Goal: Task Accomplishment & Management: Manage account settings

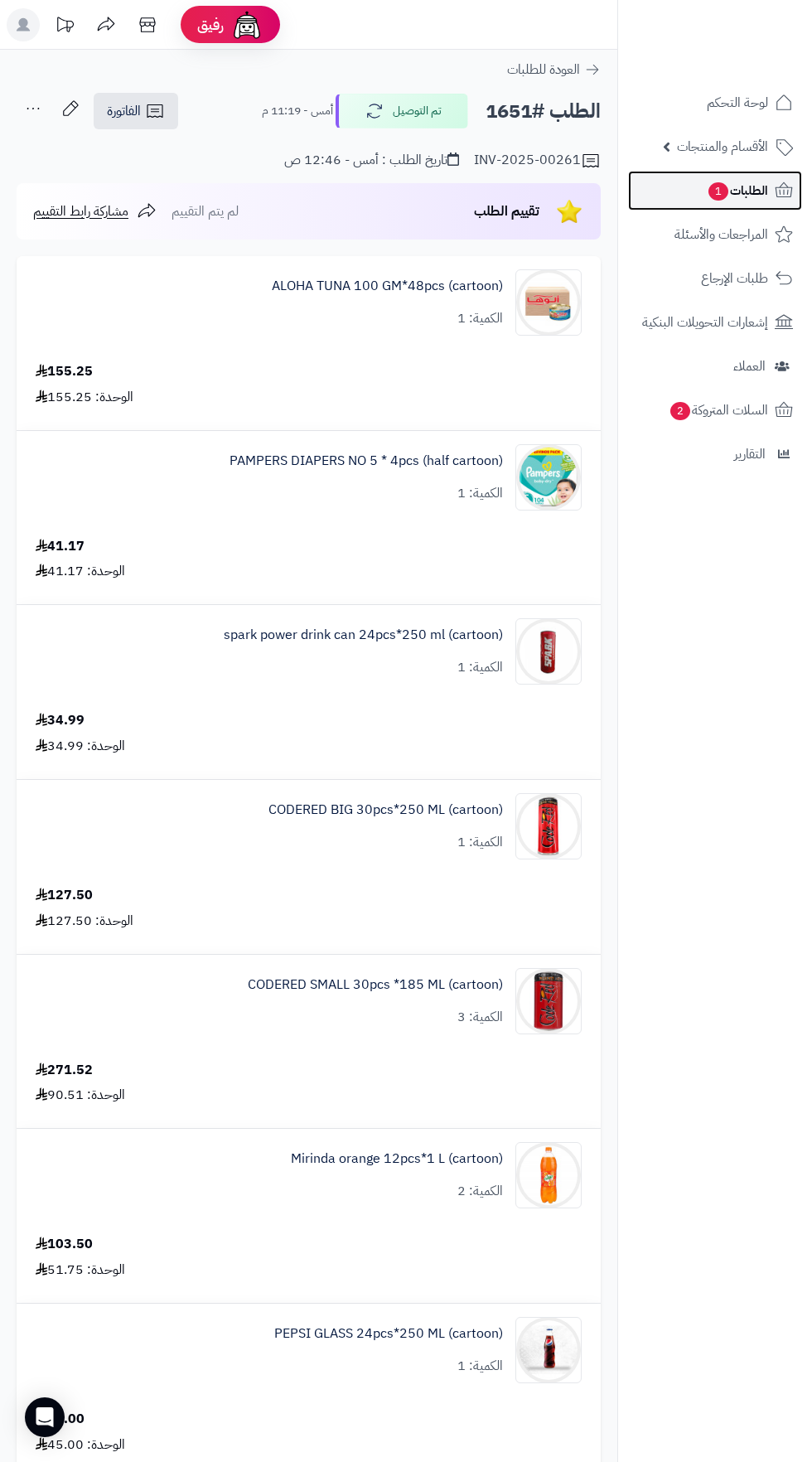
click at [756, 194] on span "الطلبات 1" at bounding box center [738, 191] width 62 height 23
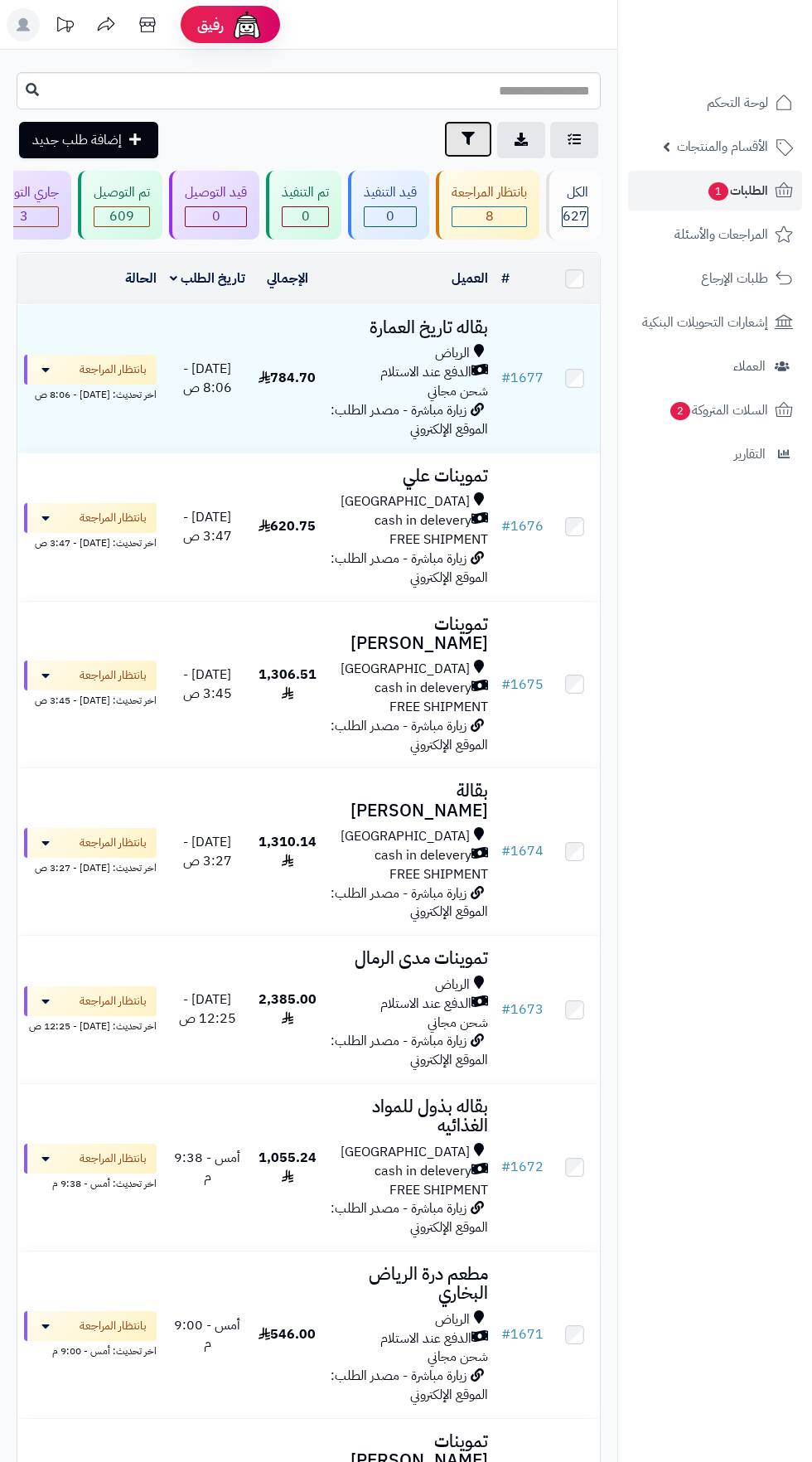
click at [468, 139] on icon "button" at bounding box center [468, 138] width 13 height 13
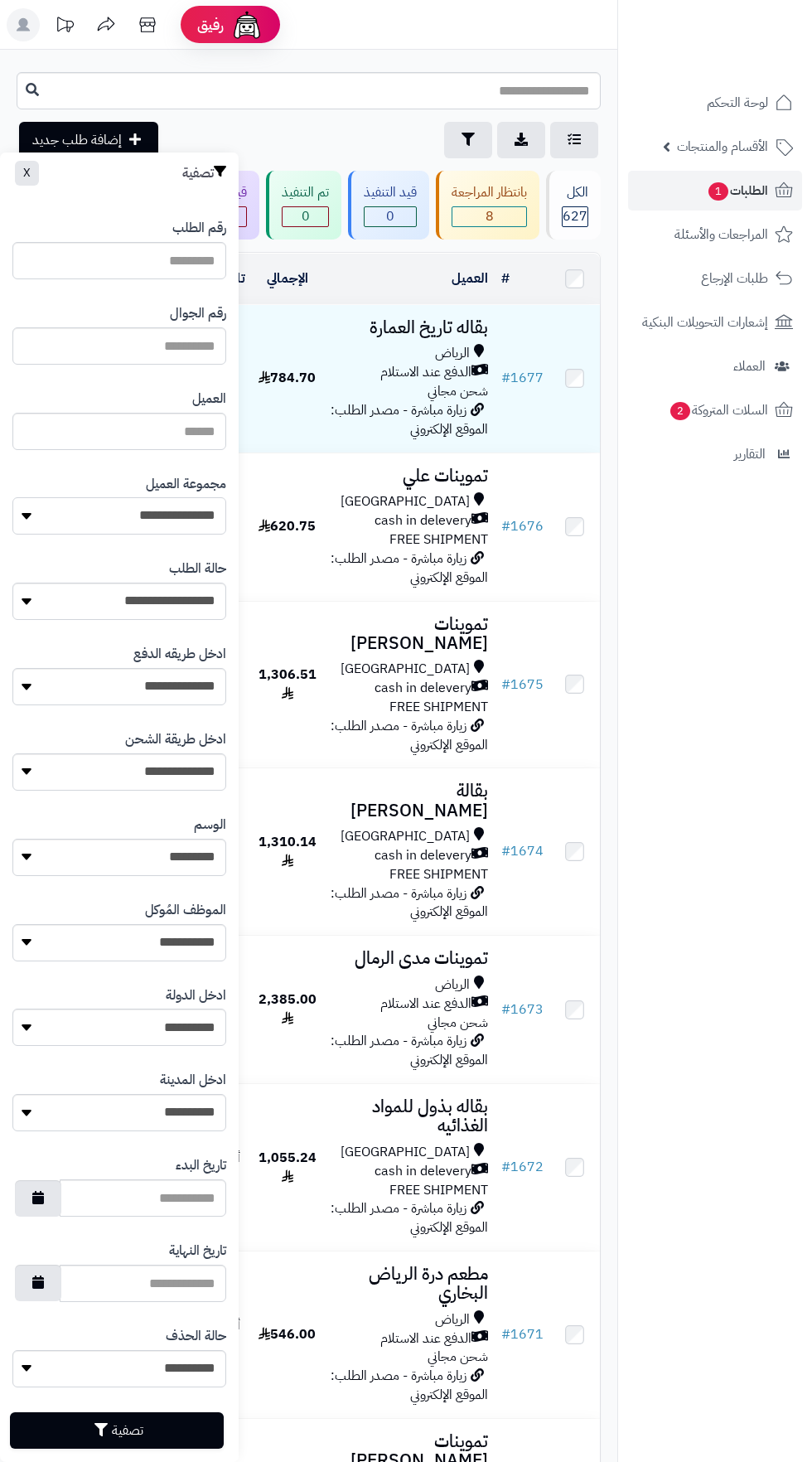
click at [184, 517] on select "**********" at bounding box center [119, 516] width 214 height 37
select select "*"
click at [136, 1430] on button "تصفية" at bounding box center [116, 1430] width 214 height 37
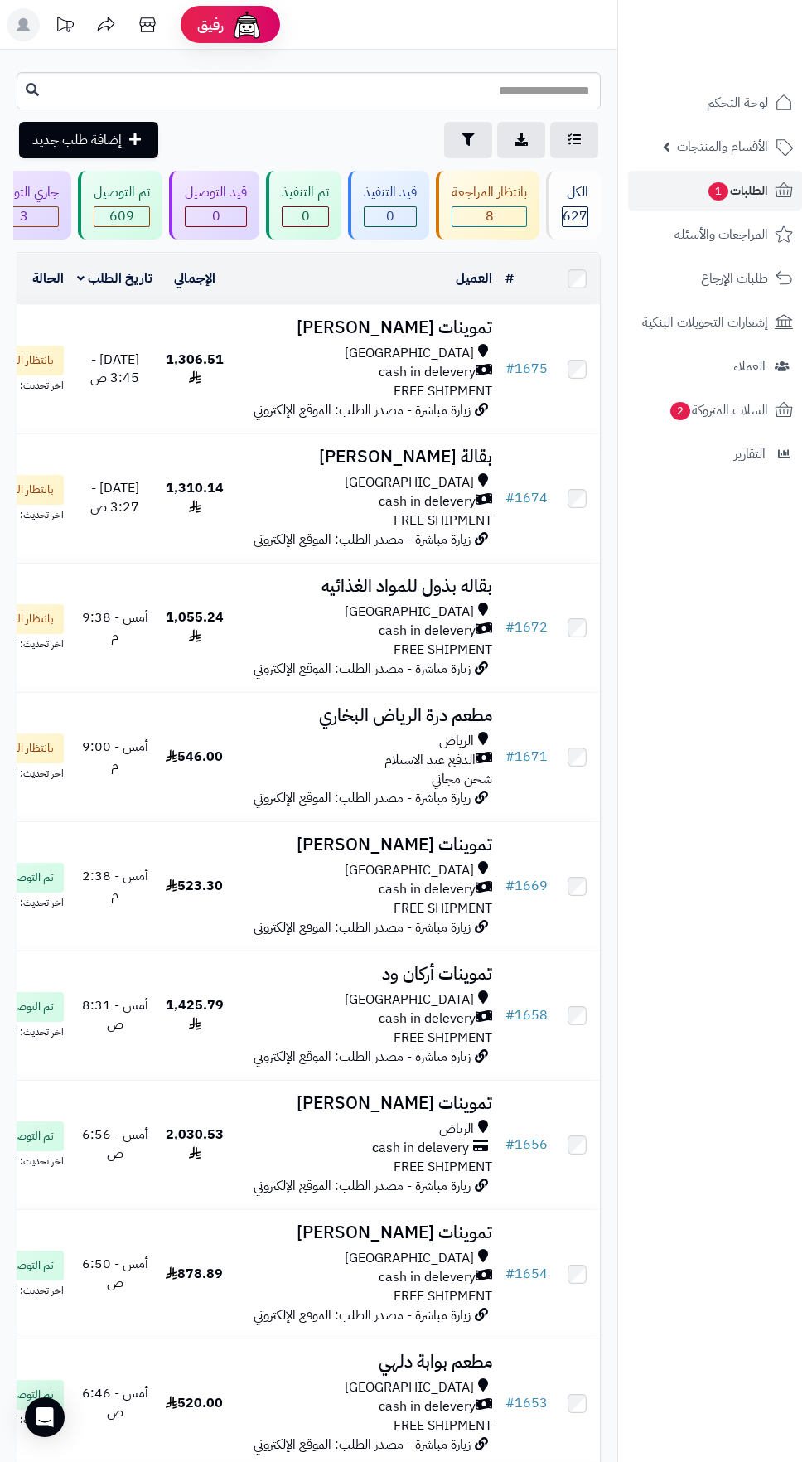
scroll to position [0, -53]
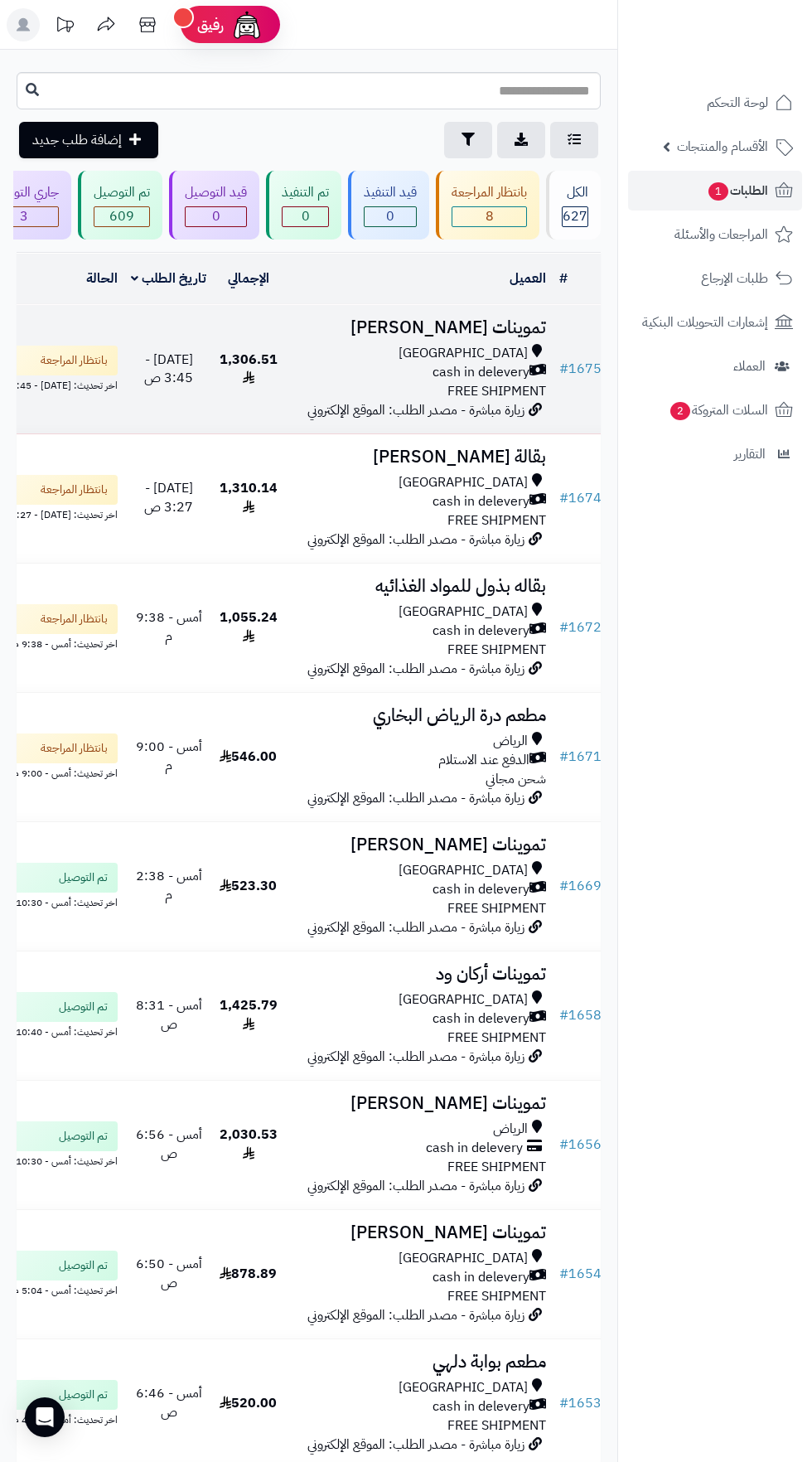
click at [483, 369] on span "cash in delevery" at bounding box center [481, 372] width 97 height 19
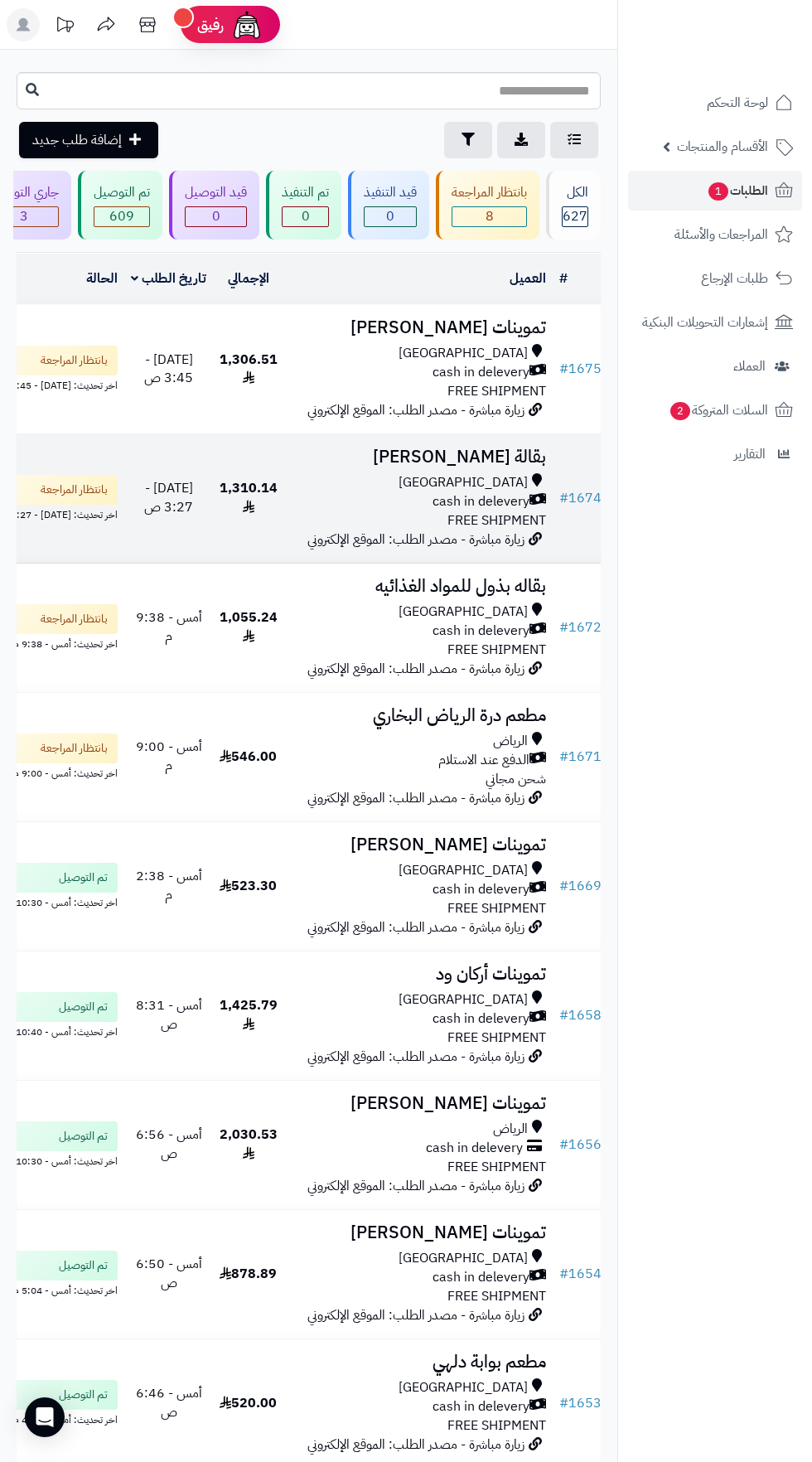
click at [478, 530] on span "FREE SHIPMENT" at bounding box center [497, 521] width 99 height 20
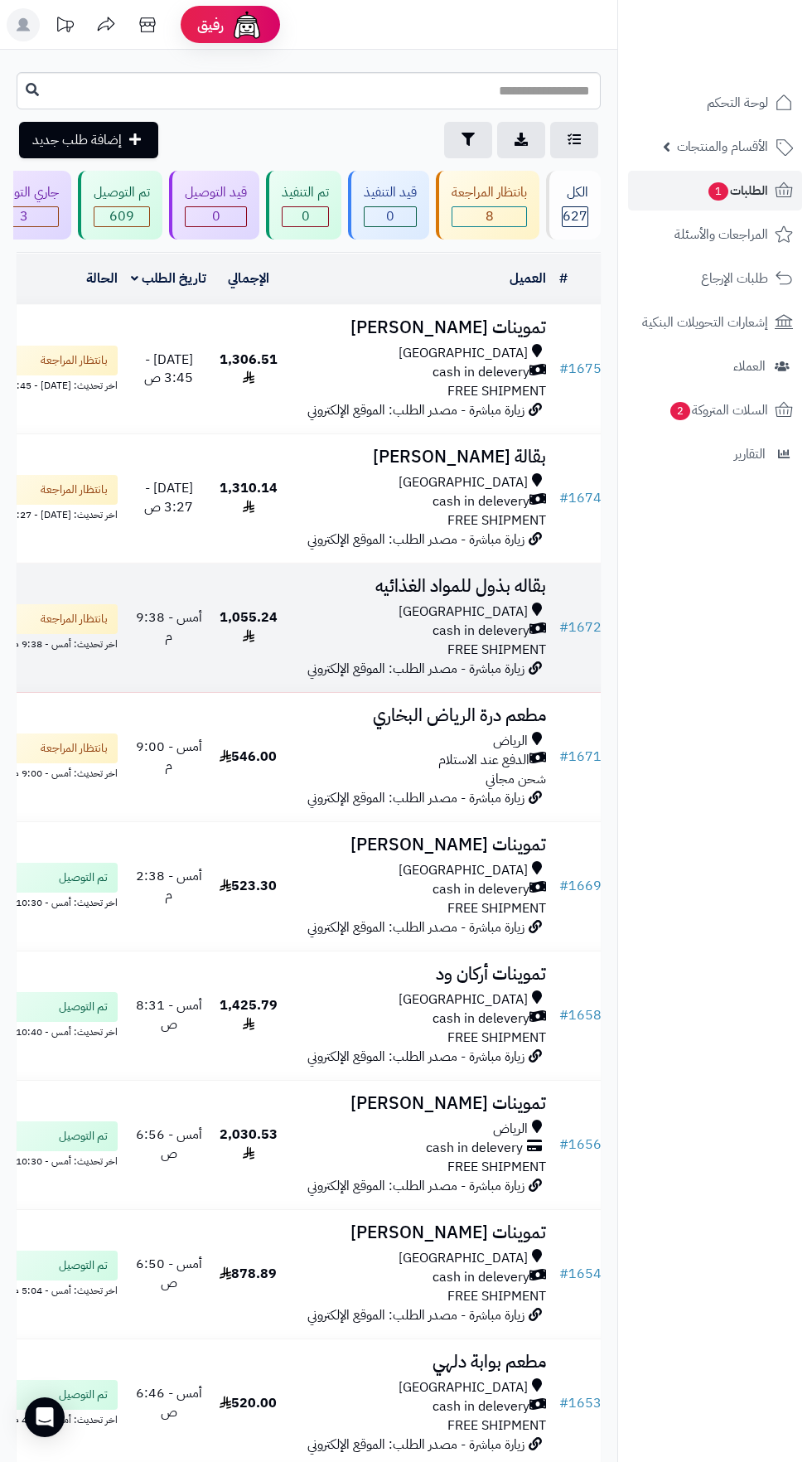
click at [484, 641] on span "cash in delevery" at bounding box center [481, 631] width 97 height 19
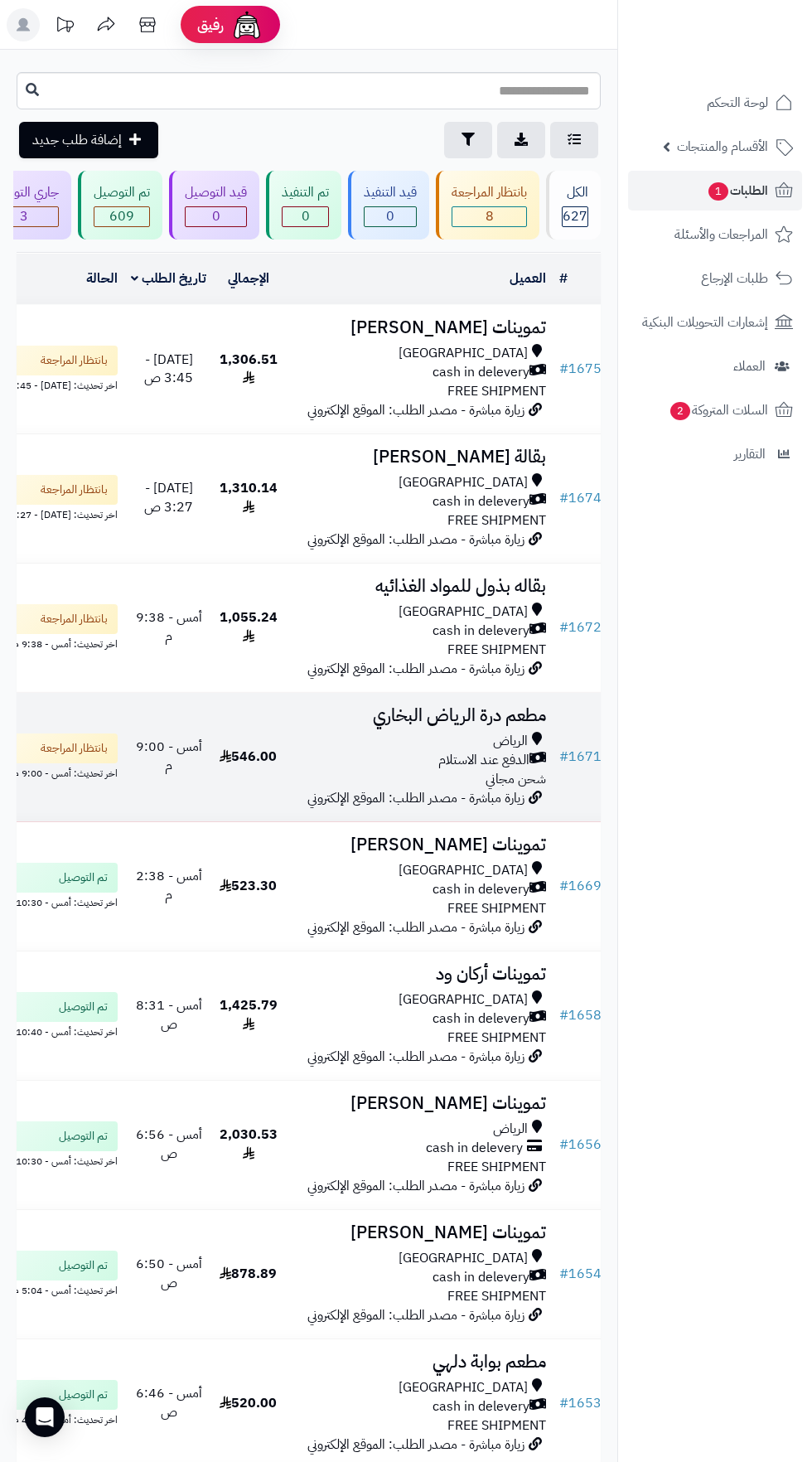
click at [491, 770] on span "الدفع عند الاستلام" at bounding box center [484, 760] width 92 height 19
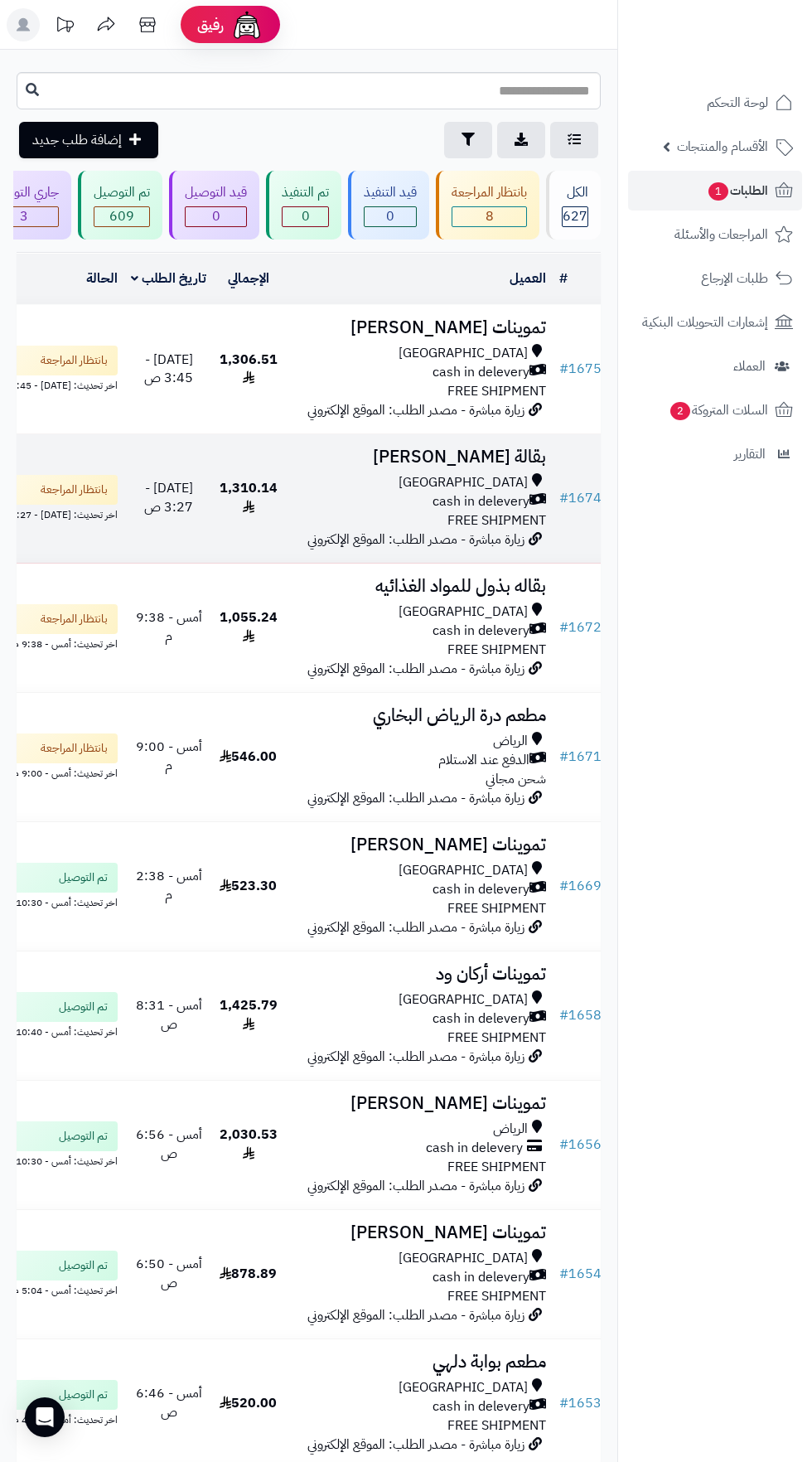
click at [534, 530] on span "FREE SHIPMENT" at bounding box center [497, 521] width 99 height 20
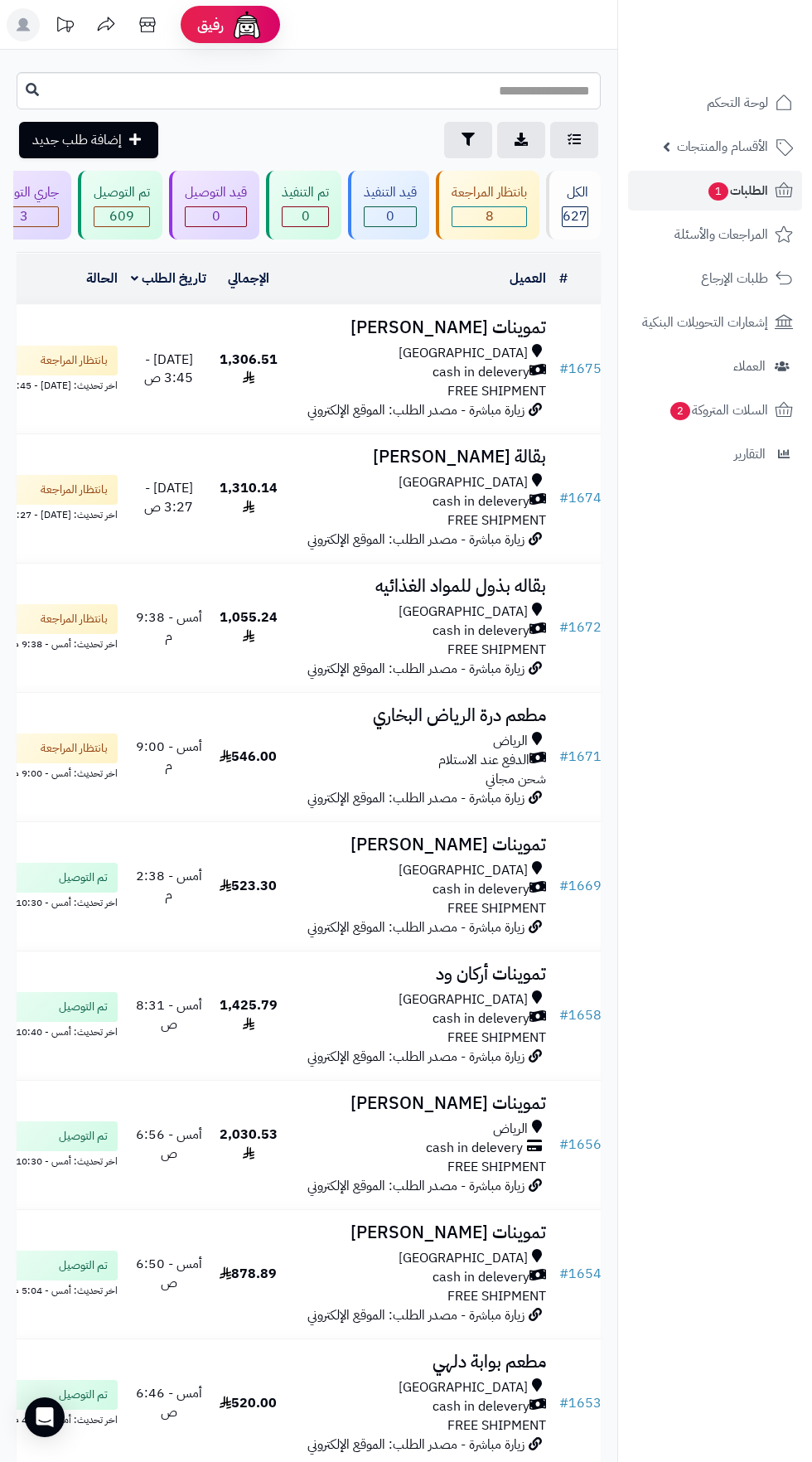
click at [483, 4] on header "رفيق ! 0 الطلبات معالجة مكتمل إرجاع المنتجات العملاء المتواجدون الان 559 عملاء …" at bounding box center [406, 25] width 812 height 50
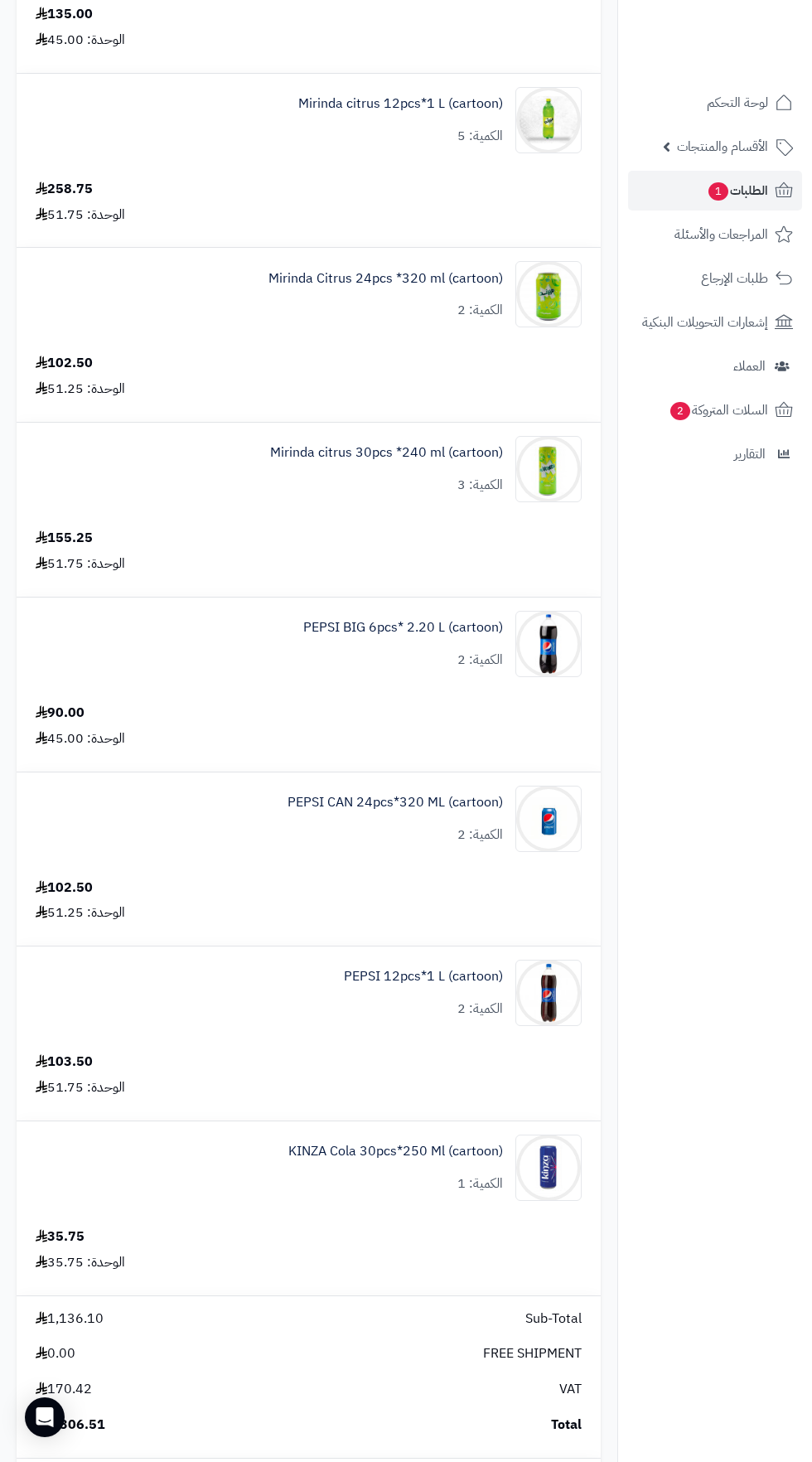
scroll to position [656, 0]
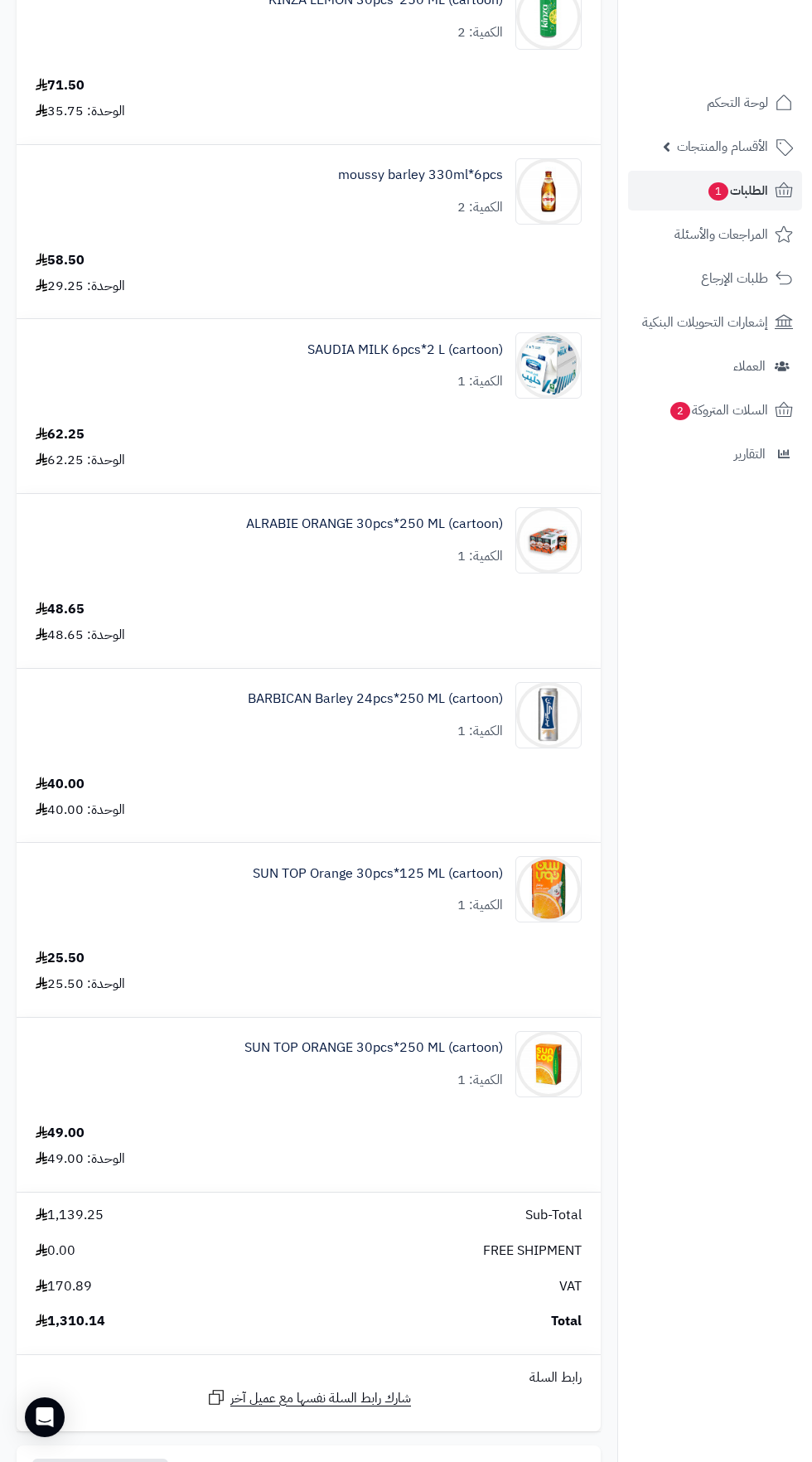
scroll to position [2795, 0]
